Goal: Obtain resource: Obtain resource

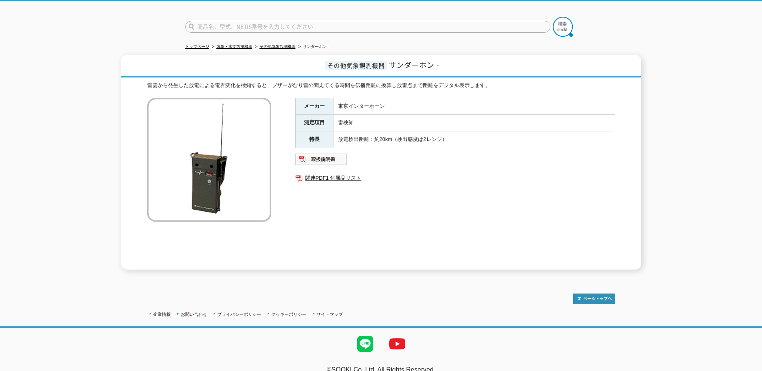
scroll to position [58, 0]
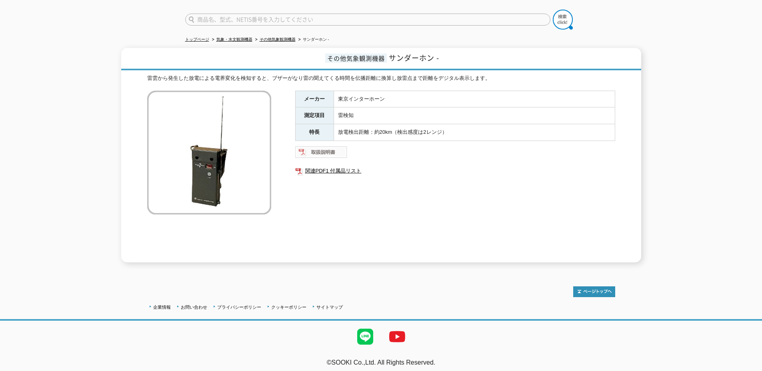
click at [311, 146] on img at bounding box center [321, 152] width 52 height 13
